Goal: Information Seeking & Learning: Compare options

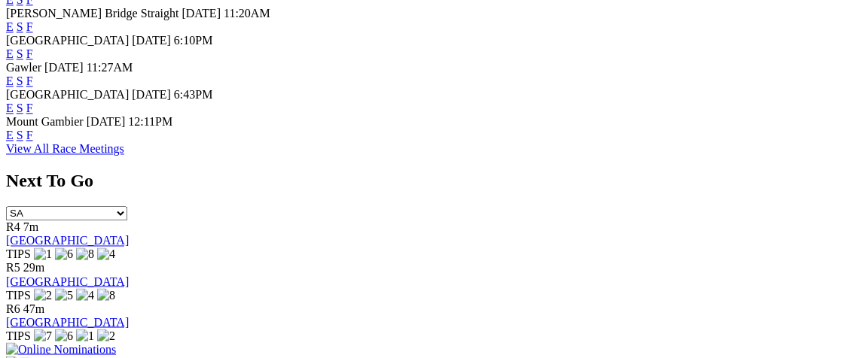
scroll to position [776, 0]
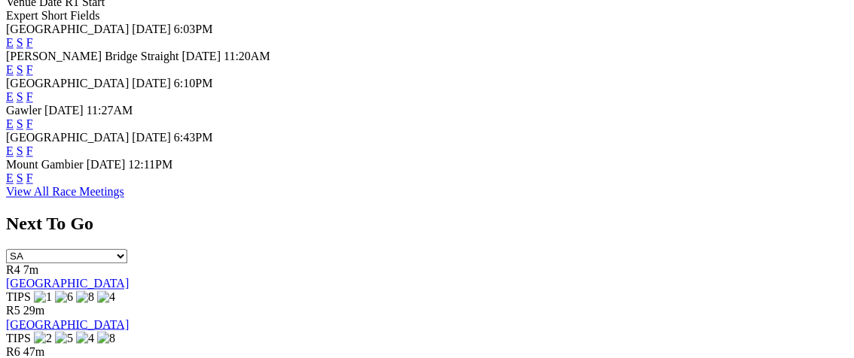
click at [124, 185] on link "View All Race Meetings" at bounding box center [65, 191] width 118 height 13
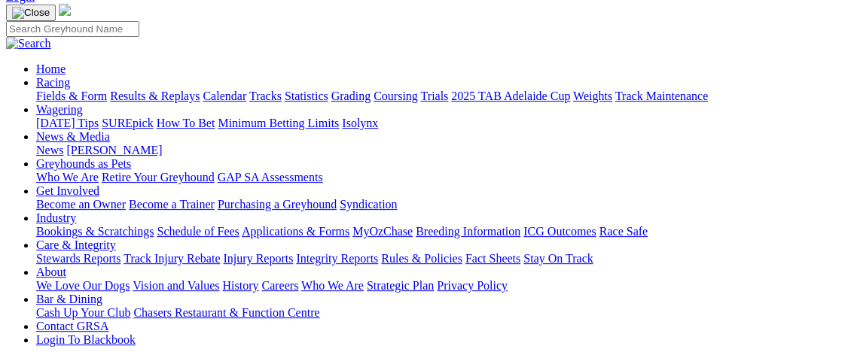
scroll to position [99, 0]
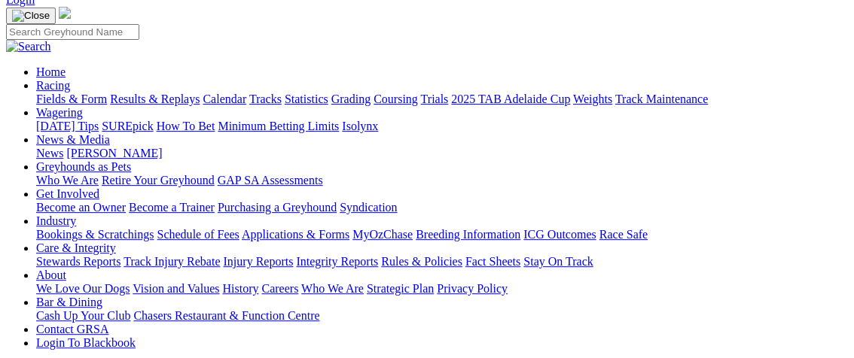
select select "VIC"
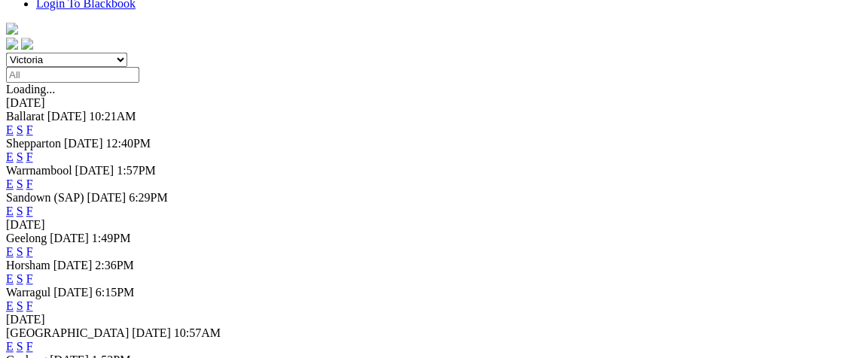
scroll to position [441, 0]
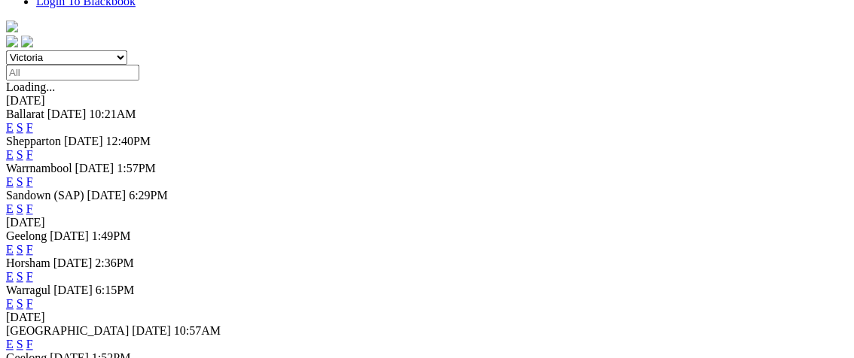
click at [14, 270] on link "E" at bounding box center [10, 276] width 8 height 13
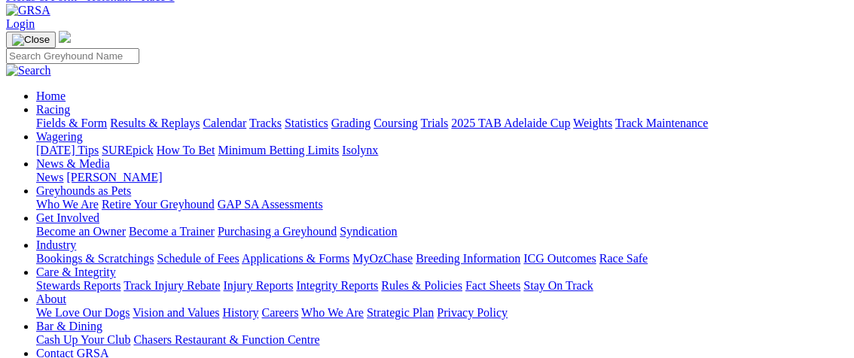
scroll to position [59, 0]
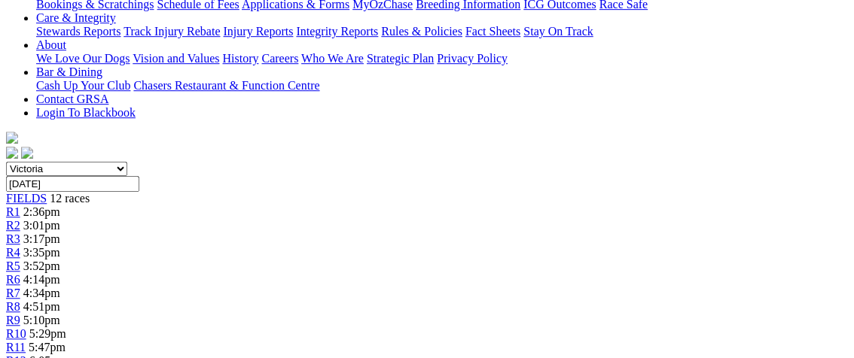
scroll to position [330, 0]
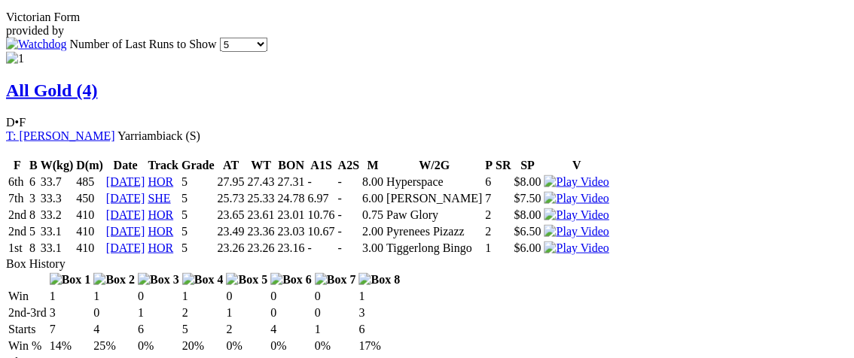
scroll to position [1071, 0]
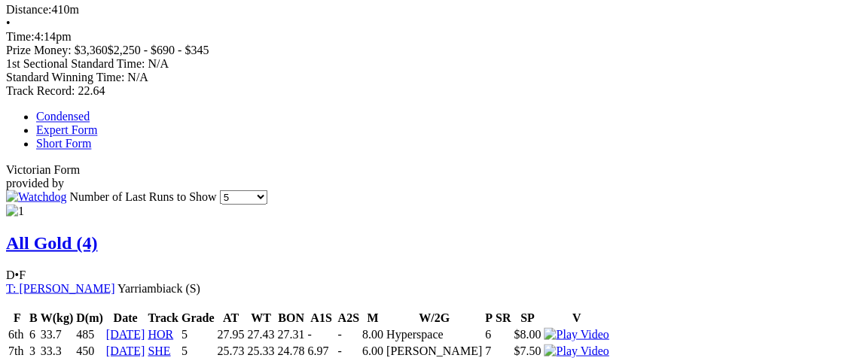
scroll to position [1046, 0]
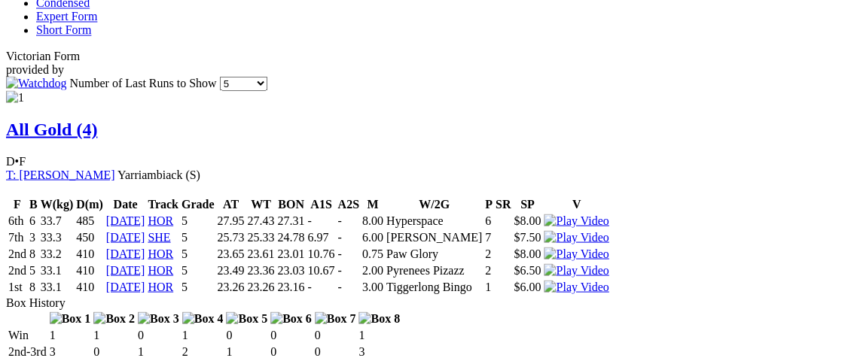
select select "435268"
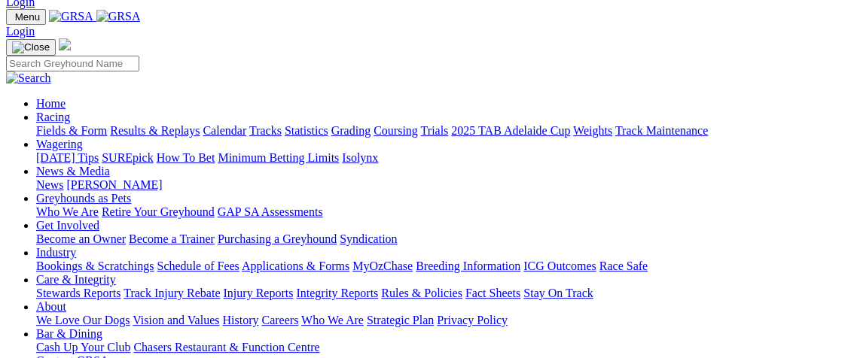
scroll to position [41, 0]
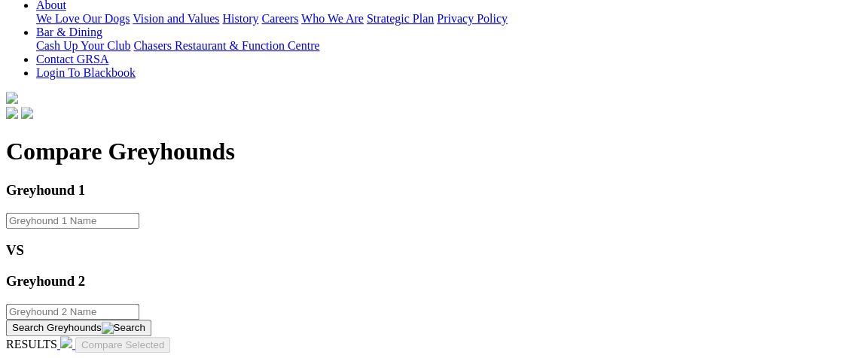
scroll to position [433, 0]
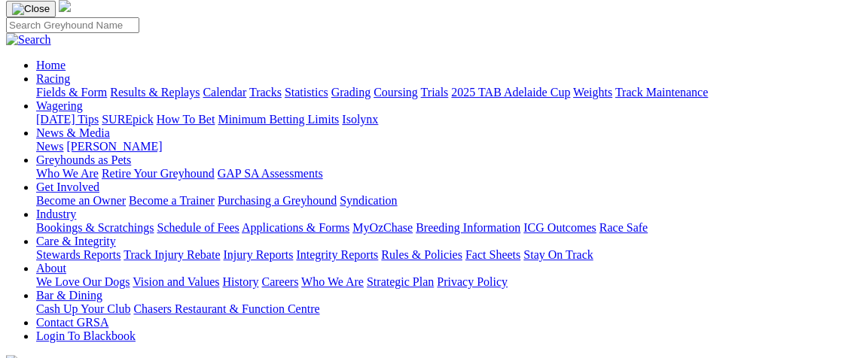
scroll to position [114, 0]
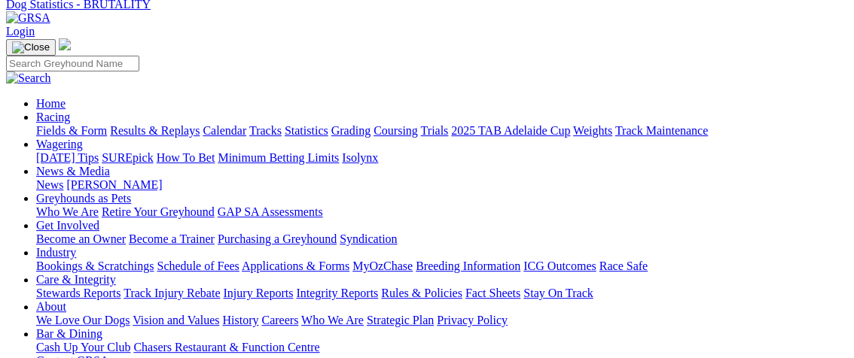
scroll to position [20, 0]
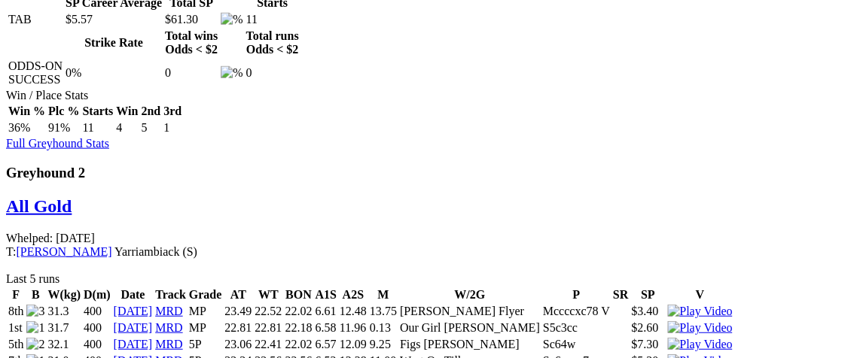
scroll to position [1302, 0]
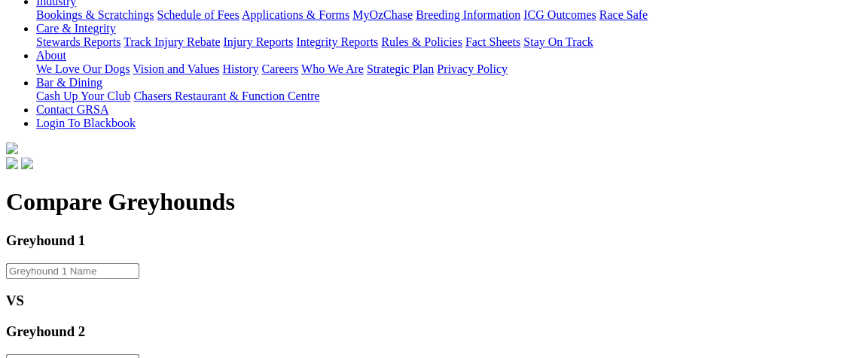
scroll to position [285, 12]
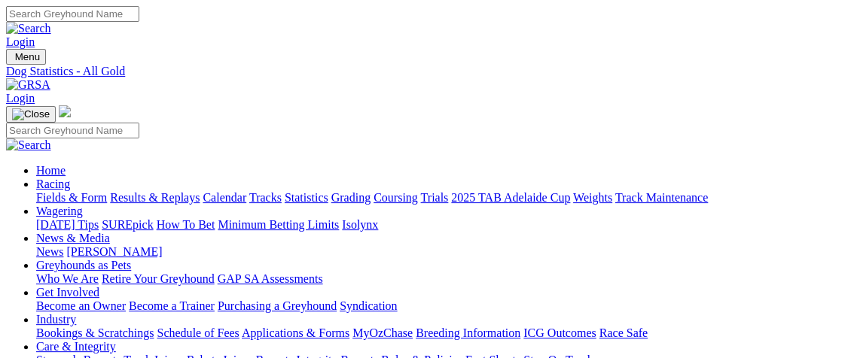
click at [448, 191] on link "Trials" at bounding box center [434, 197] width 28 height 13
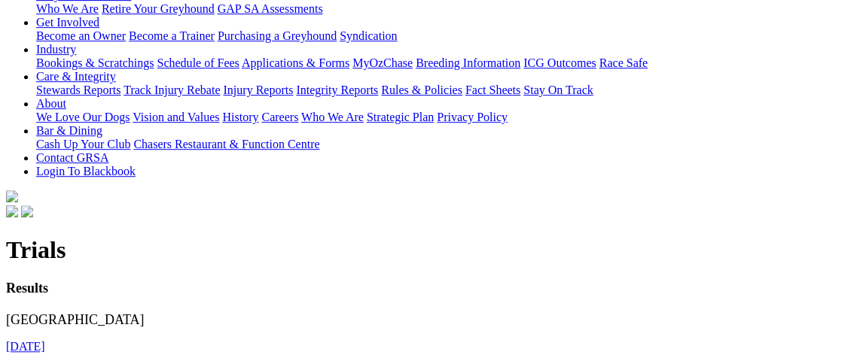
scroll to position [270, 0]
